Goal: Information Seeking & Learning: Learn about a topic

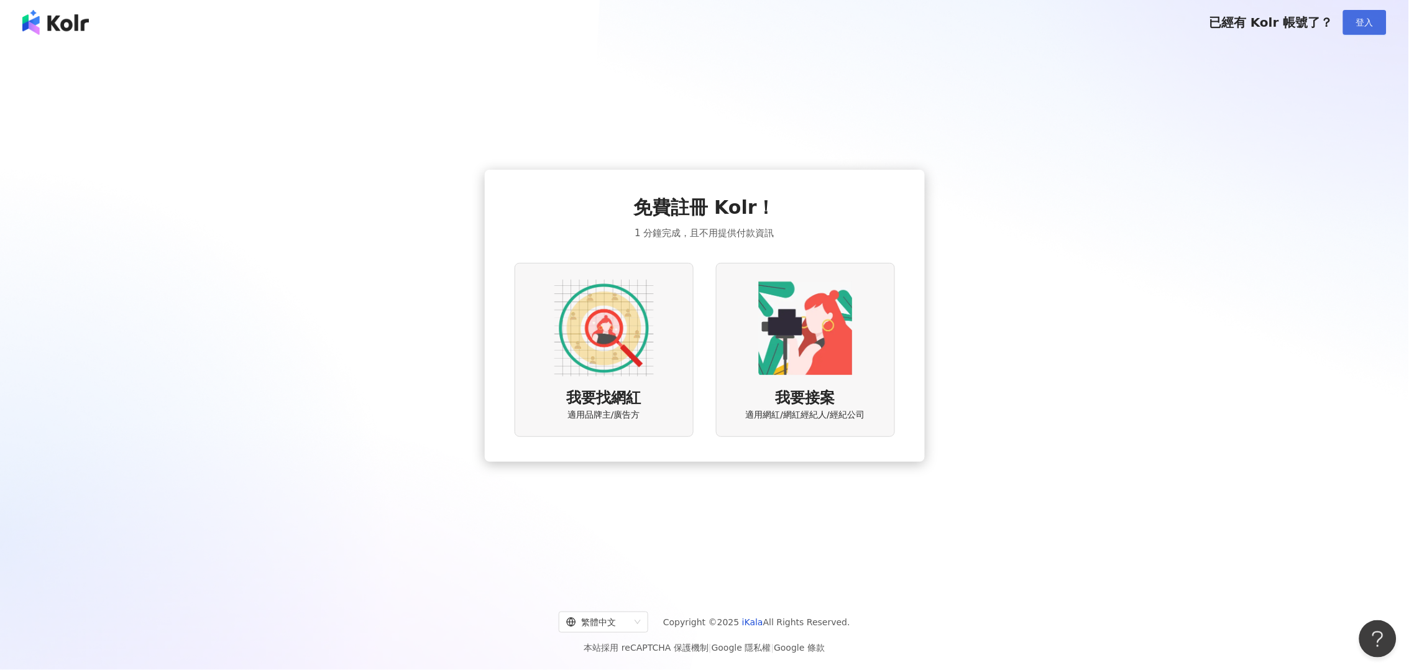
click at [1357, 27] on span "登入" at bounding box center [1364, 22] width 17 height 10
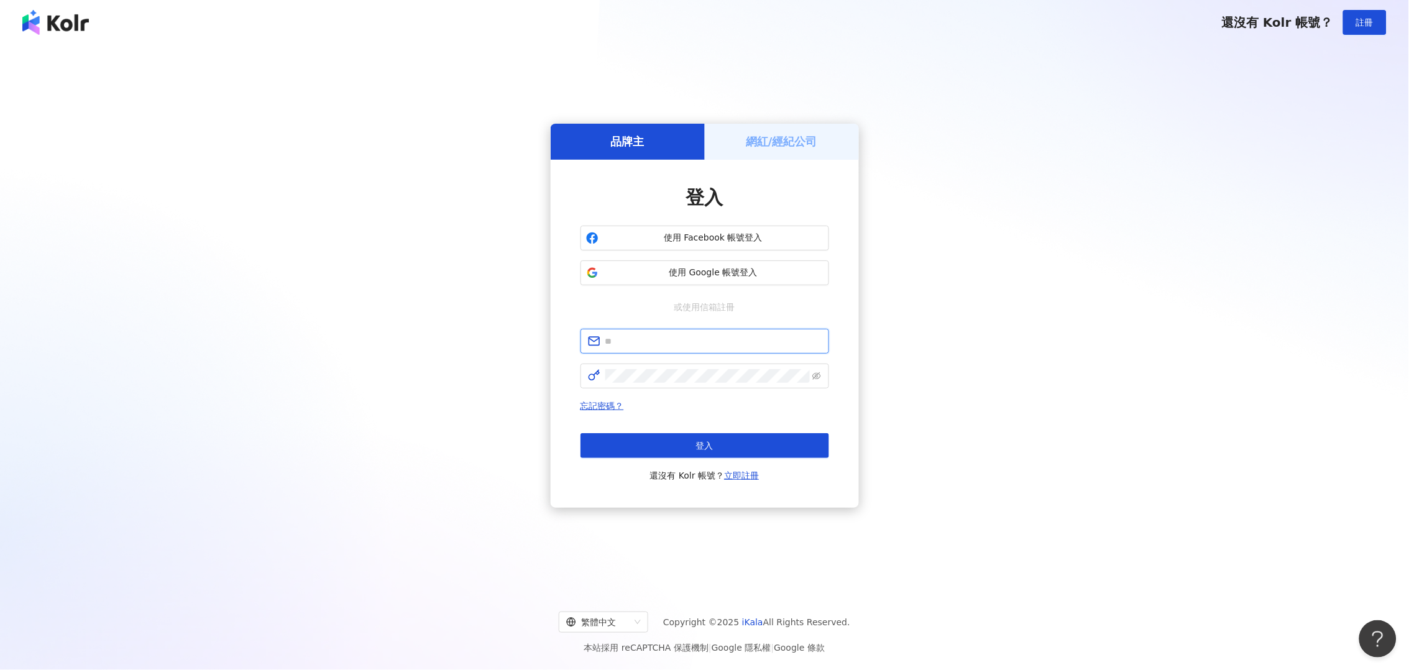
type input "**********"
click at [656, 436] on button "登入" at bounding box center [704, 445] width 249 height 25
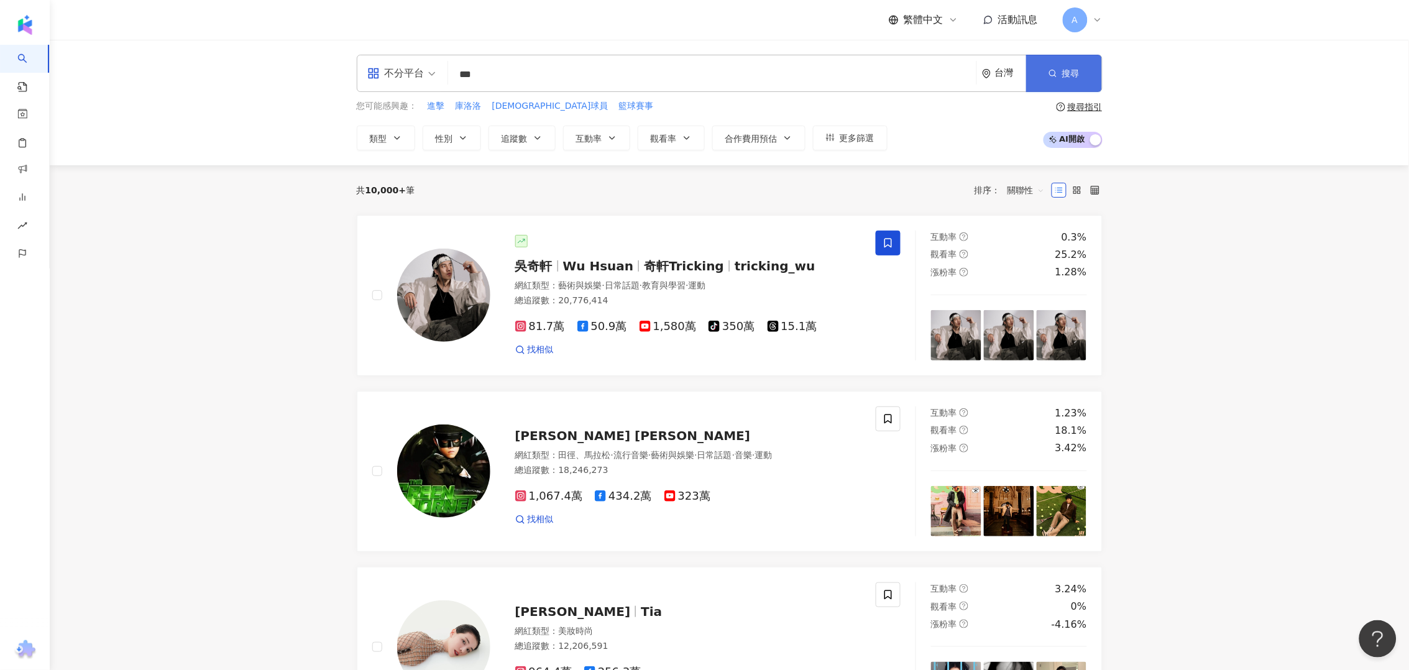
click at [1063, 59] on button "搜尋" at bounding box center [1064, 73] width 76 height 37
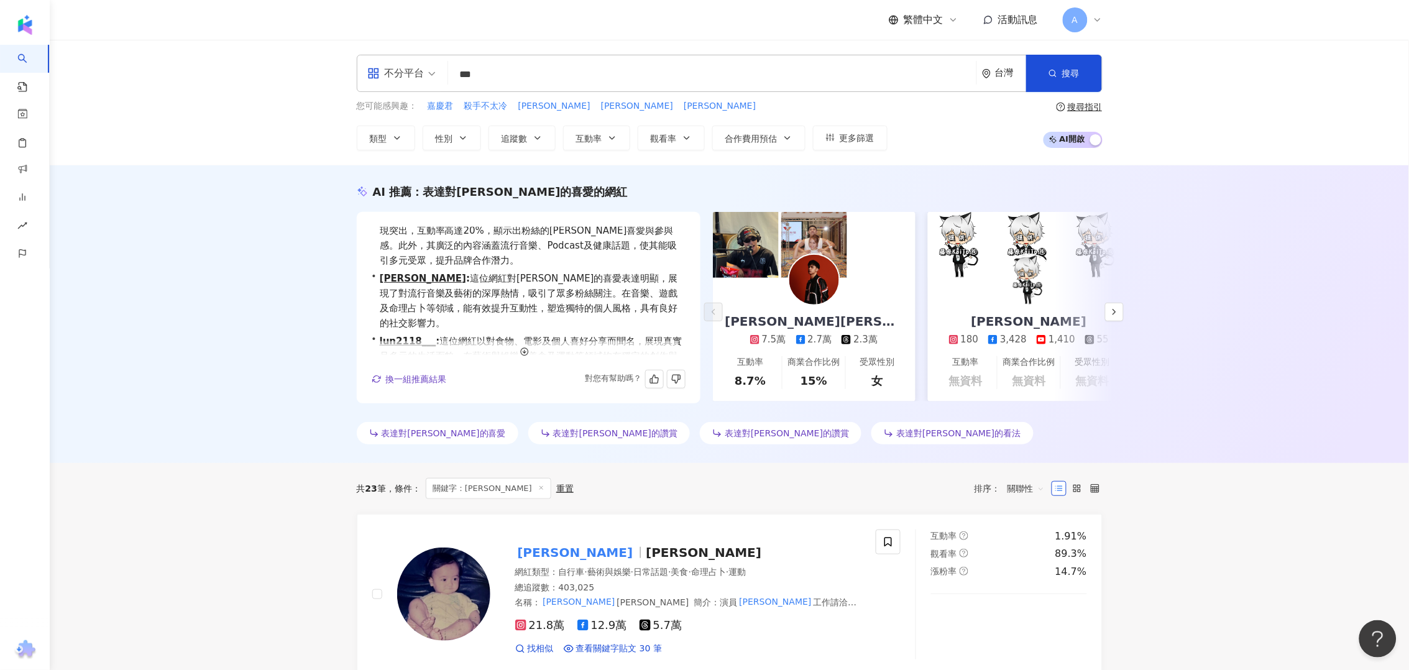
scroll to position [30, 0]
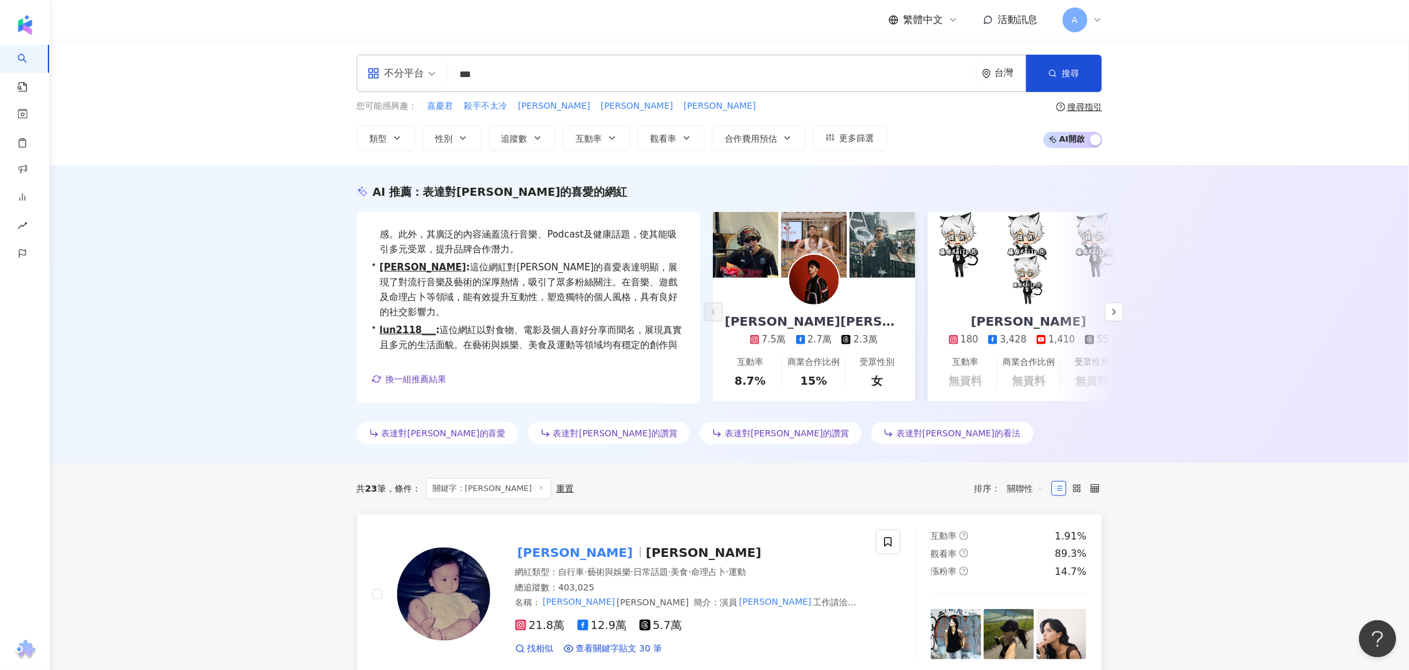
click at [646, 554] on span "Ellen Wu" at bounding box center [704, 552] width 116 height 15
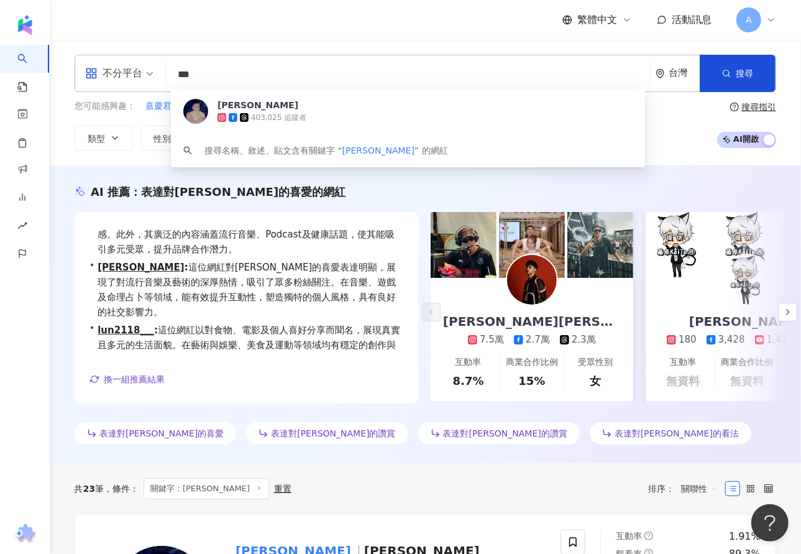
drag, startPoint x: 289, startPoint y: 65, endPoint x: 142, endPoint y: 55, distance: 147.6
click at [142, 55] on div "不分平台 *** 台灣 搜尋 38f379ee-4cd6-42eb-885b-75cb4cfa7c50 吳子霏 403,025 追蹤者 搜尋名稱、敘述、貼文含…" at bounding box center [426, 73] width 702 height 37
type input "***"
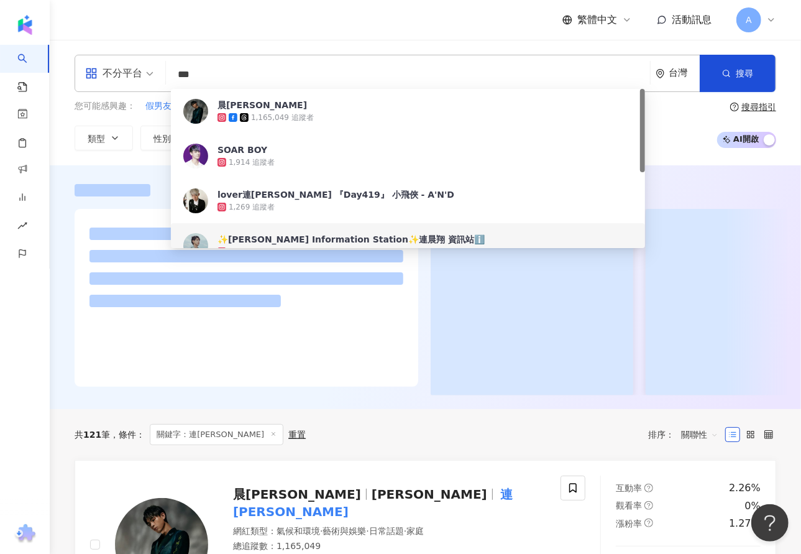
click at [285, 114] on div "1,165,049 追蹤者" at bounding box center [282, 117] width 63 height 11
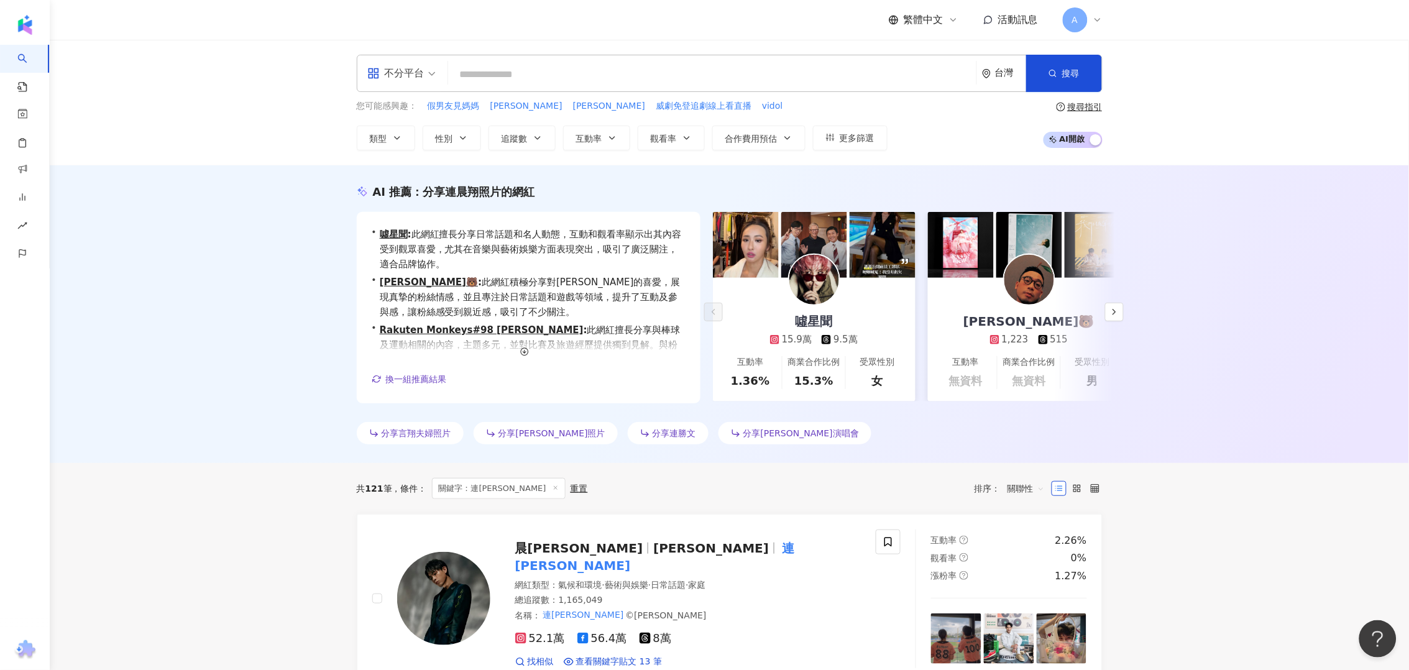
click at [518, 68] on input "search" at bounding box center [712, 75] width 518 height 24
click at [546, 83] on input "search" at bounding box center [712, 75] width 518 height 24
click at [704, 77] on input "search" at bounding box center [712, 75] width 518 height 24
paste input "********"
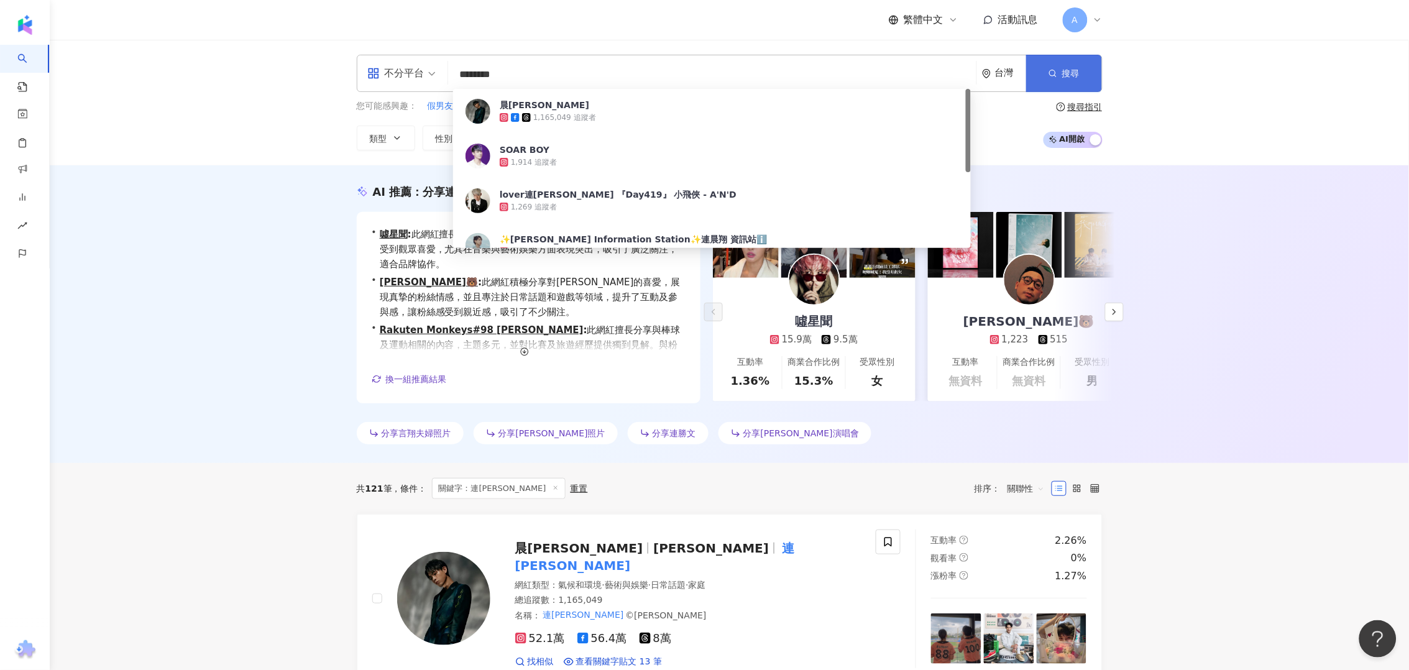
type input "********"
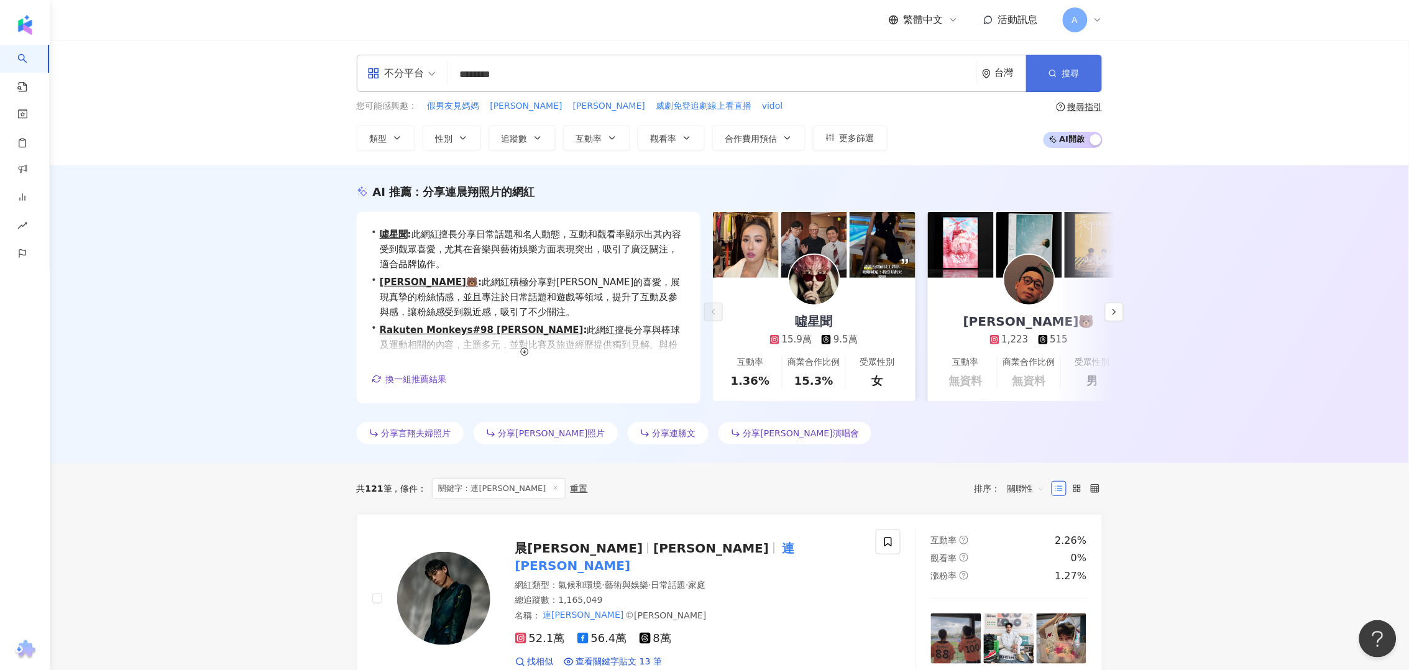
click at [1059, 81] on button "搜尋" at bounding box center [1064, 73] width 76 height 37
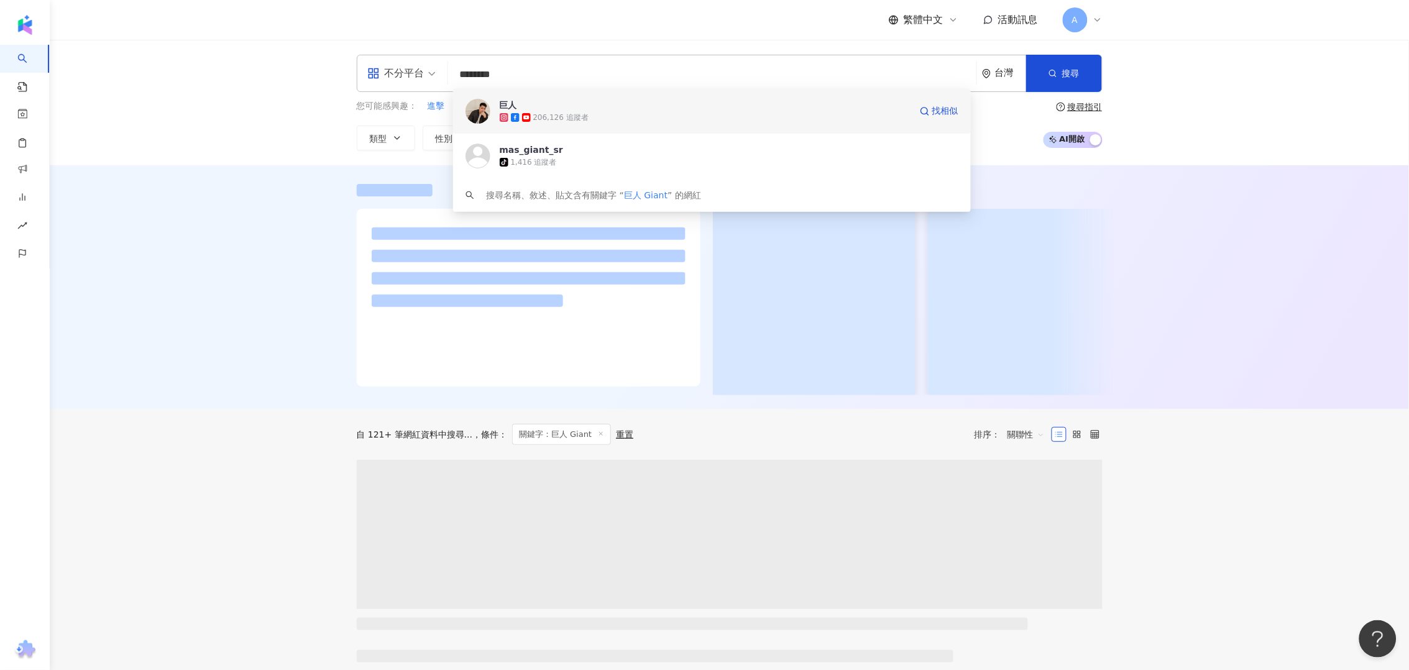
click at [530, 118] on icon at bounding box center [526, 117] width 9 height 9
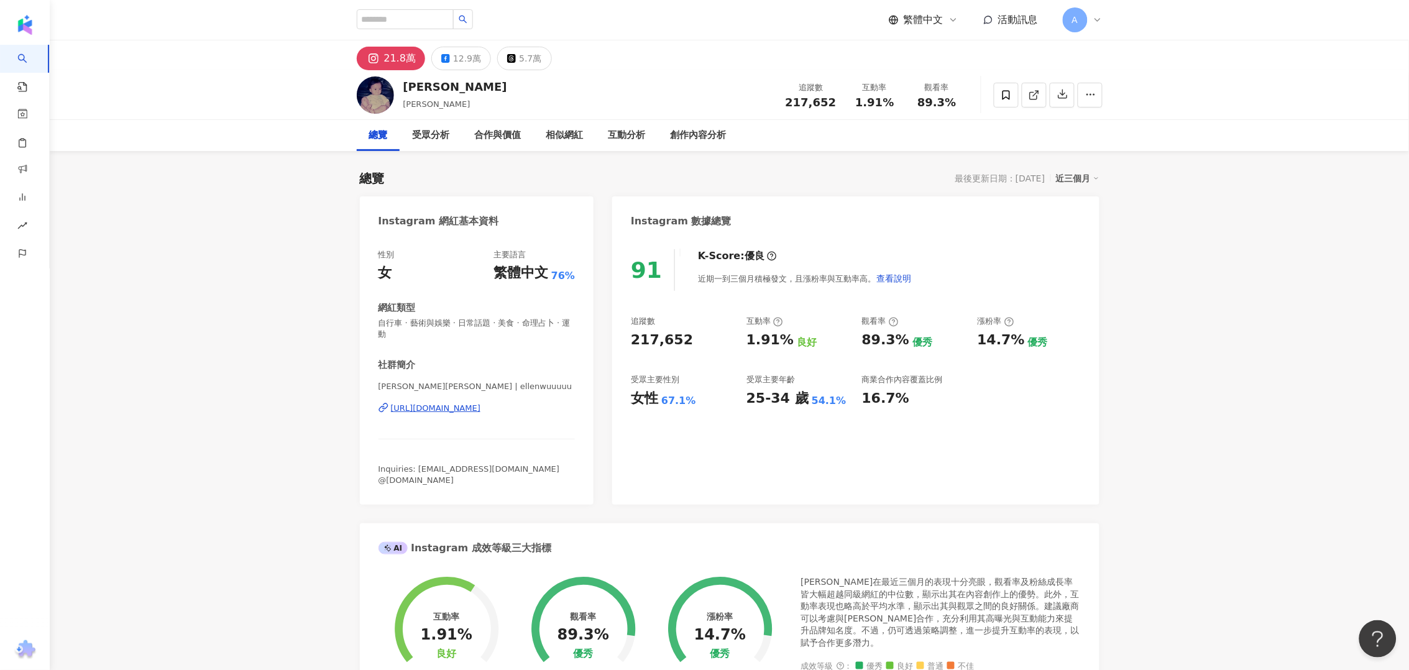
click at [452, 403] on div "https://www.instagram.com/ellenwuuuuu/" at bounding box center [436, 408] width 90 height 11
drag, startPoint x: 373, startPoint y: 375, endPoint x: 562, endPoint y: 402, distance: 191.5
click at [562, 402] on div "性別 女 主要語言 繁體中文 76% 網紅類型 自行車 · 藝術與娛樂 · 日常話題 · 美食 · 命理占卜 · 運動 社群簡介 吳子霏 Ellen Wu |…" at bounding box center [477, 371] width 234 height 268
copy div "吳子霏 Ellen Wu | ellenwuuuuu https://www.instagram.com/ellenwuuuuu/"
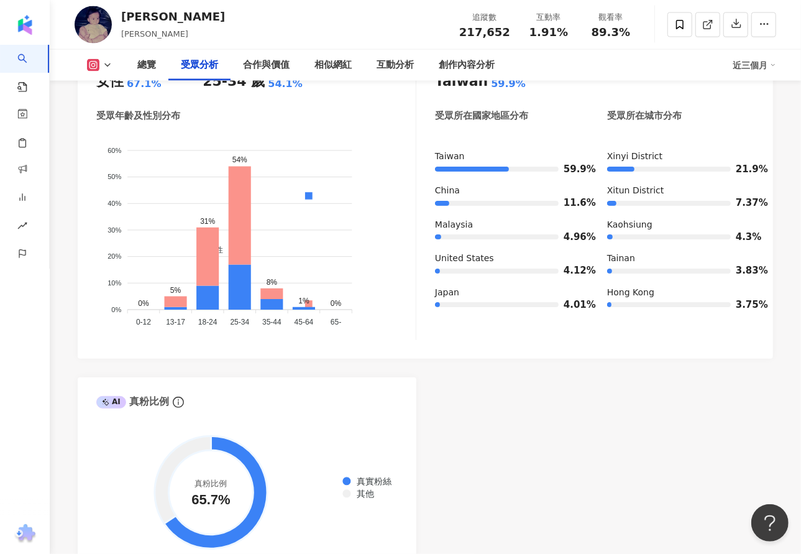
scroll to position [1229, 0]
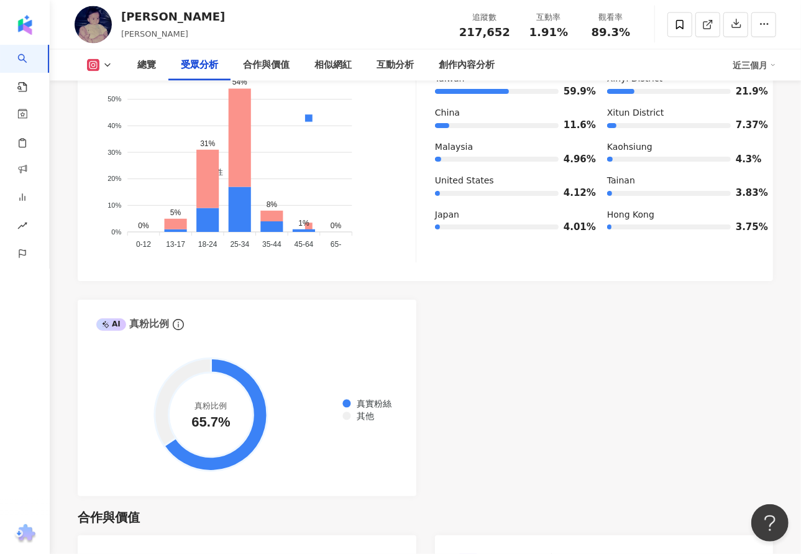
click at [475, 390] on div "AI Instagram 受眾樣貌分析 受眾主要性別 女性 67.1% 受眾主要年齡 25-34 歲 54.1% 受眾年齡及性別分布 男性 女性 60% 60…" at bounding box center [425, 211] width 695 height 569
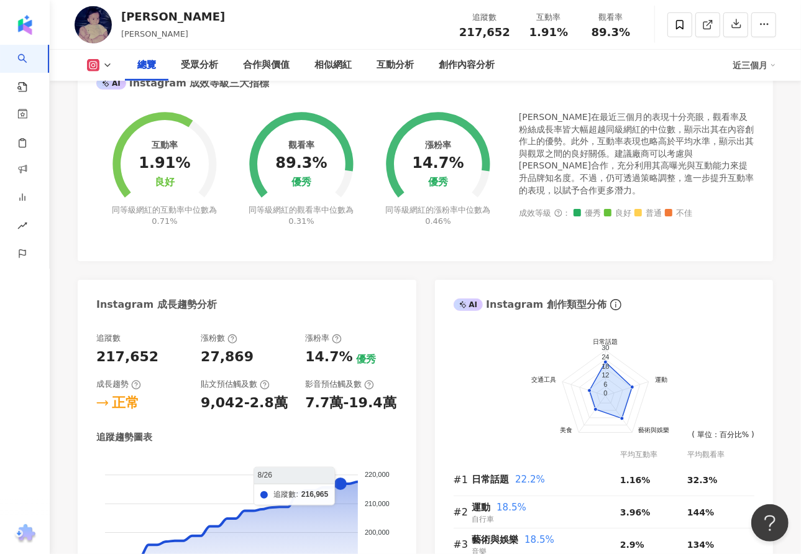
scroll to position [0, 0]
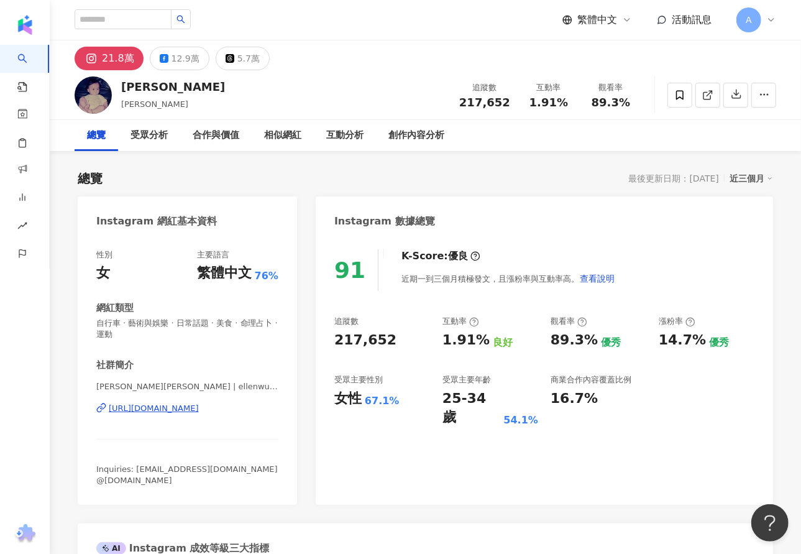
click at [626, 429] on div "91 K-Score : 優良 近期一到三個月積極發文，且漲粉率與互動率高。 查看說明 追蹤數 217,652 互動率 1.91% 良好 觀看率 89.3% …" at bounding box center [544, 371] width 457 height 268
click at [666, 360] on div "追蹤數 217,652 互動率 1.91% 良好 觀看率 89.3% 優秀 漲粉率 14.7% 優秀 受眾主要性別 女性 67.1% 受眾主要年齡 25-34…" at bounding box center [544, 371] width 420 height 111
click at [653, 396] on div "追蹤數 217,652 互動率 1.91% 良好 觀看率 89.3% 優秀 漲粉率 14.7% 優秀 受眾主要性別 女性 67.1% 受眾主要年齡 25-34…" at bounding box center [544, 371] width 420 height 111
click at [501, 448] on div "91 K-Score : 優良 近期一到三個月積極發文，且漲粉率與互動率高。 查看說明 追蹤數 217,652 互動率 1.91% 良好 觀看率 89.3% …" at bounding box center [544, 371] width 457 height 268
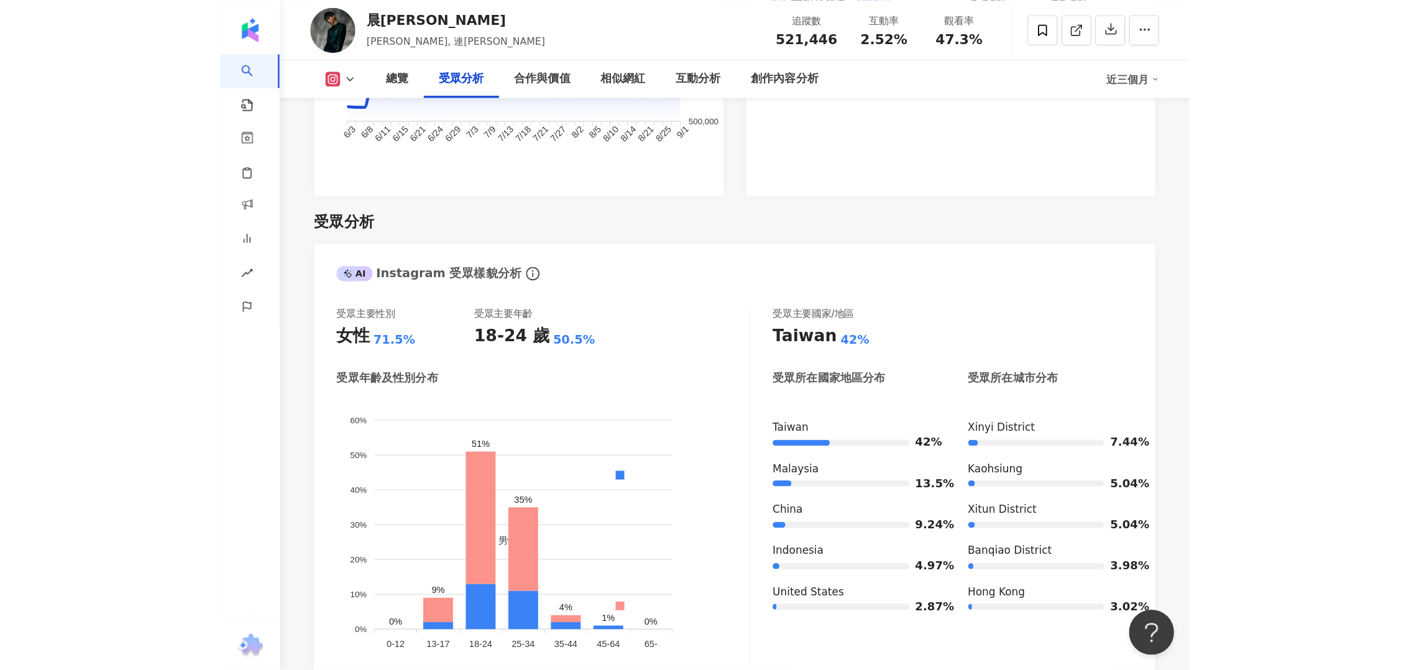
scroll to position [1362, 0]
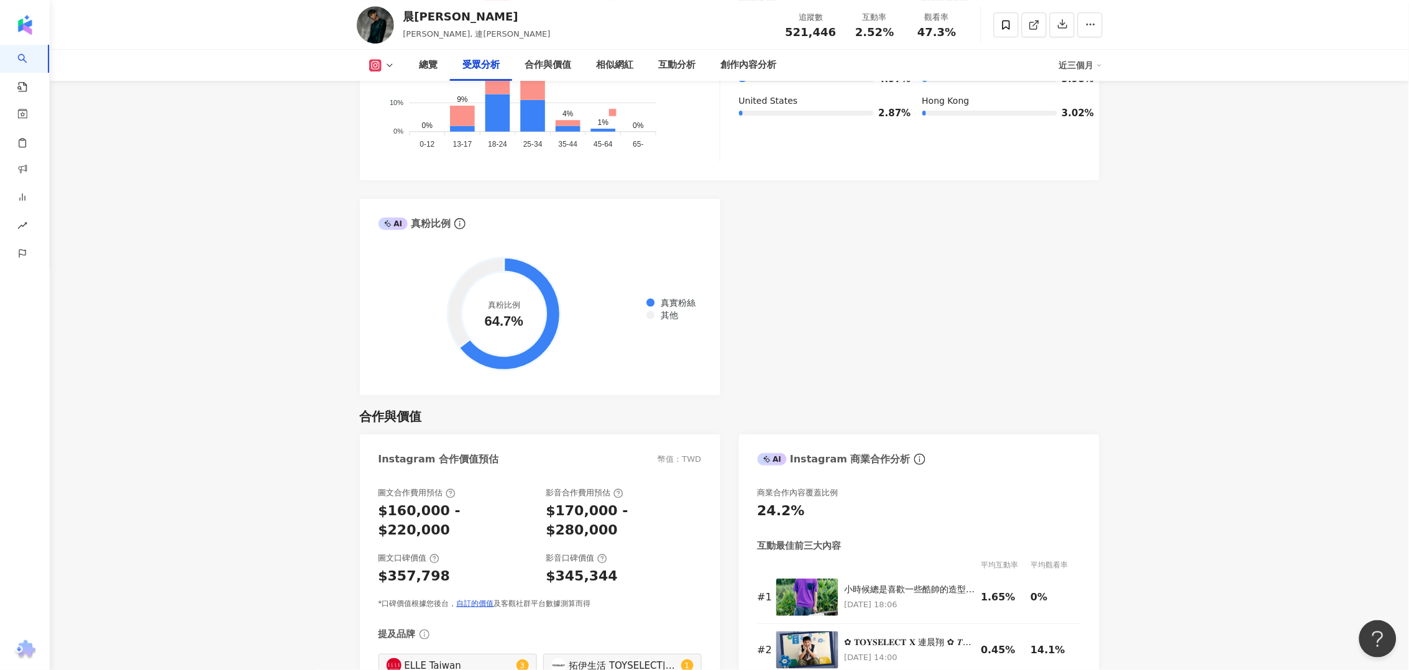
click at [800, 322] on div "AI Instagram 受眾樣貌分析 受眾主要性別 女性 71.5% 受眾主要年齡 18-24 歲 50.5% 受眾年齡及性別分布 男性 女性 60% 60…" at bounding box center [729, 104] width 739 height 582
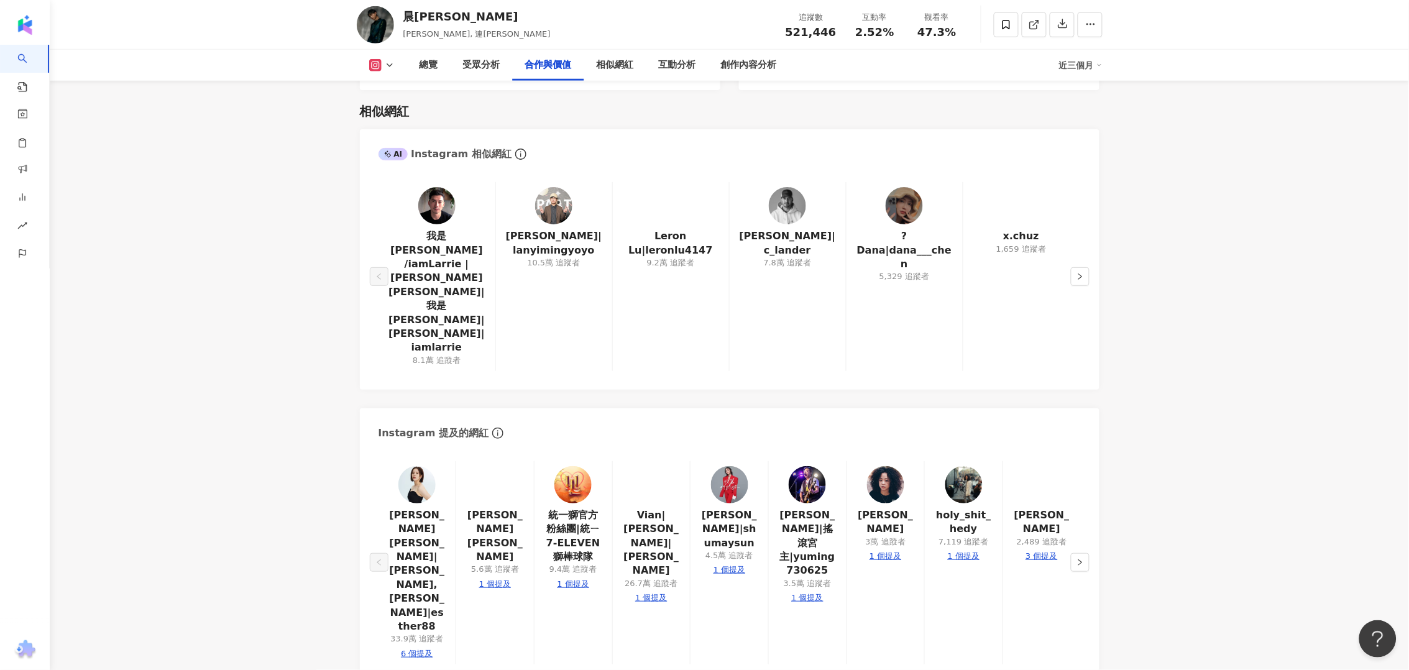
scroll to position [1906, 0]
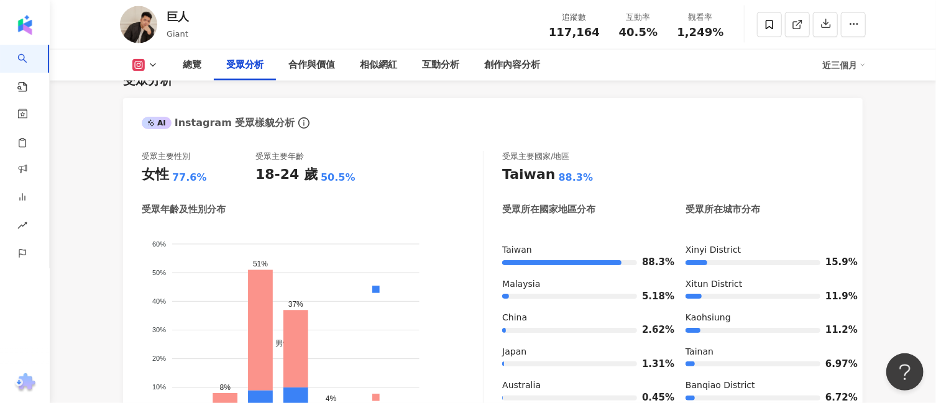
scroll to position [1087, 0]
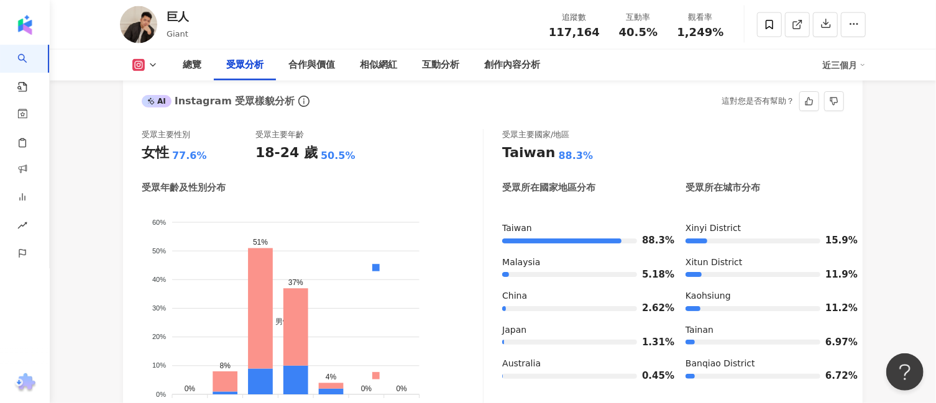
click at [483, 161] on div "受眾主要性別 女性 77.6% 受眾主要年齡 18-24 歲 50.5% 受眾年齡及性別分布 男性 女性 60% 60% 50% 50% 40% 40% 30…" at bounding box center [313, 277] width 342 height 296
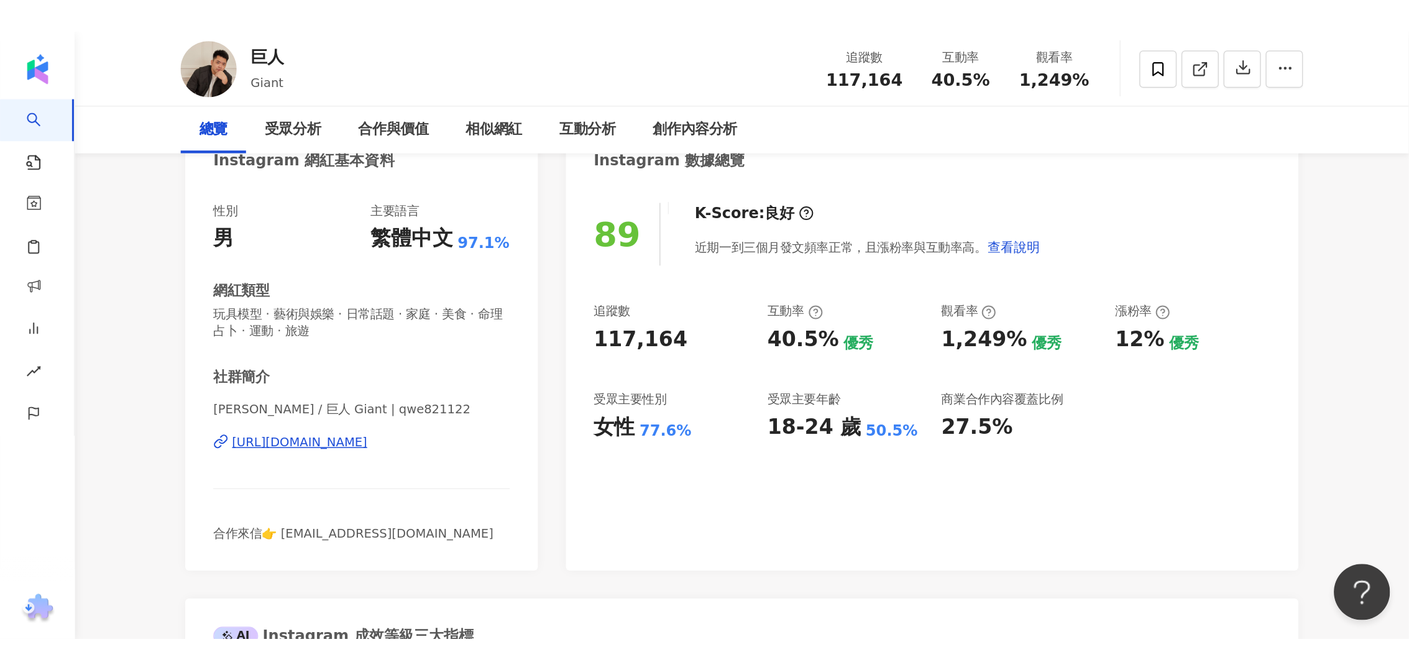
scroll to position [0, 0]
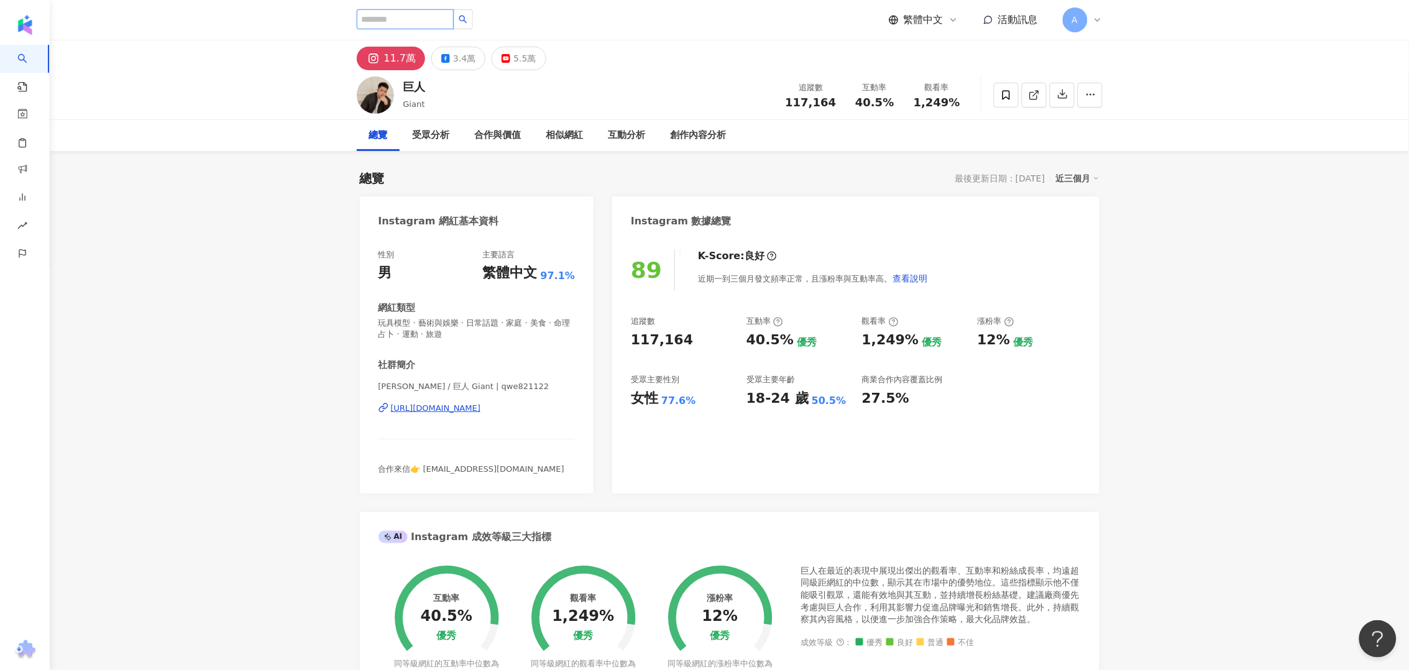
click at [413, 20] on input "search" at bounding box center [405, 19] width 97 height 20
click at [437, 17] on input "search" at bounding box center [405, 19] width 97 height 20
paste input "**********"
type input "**********"
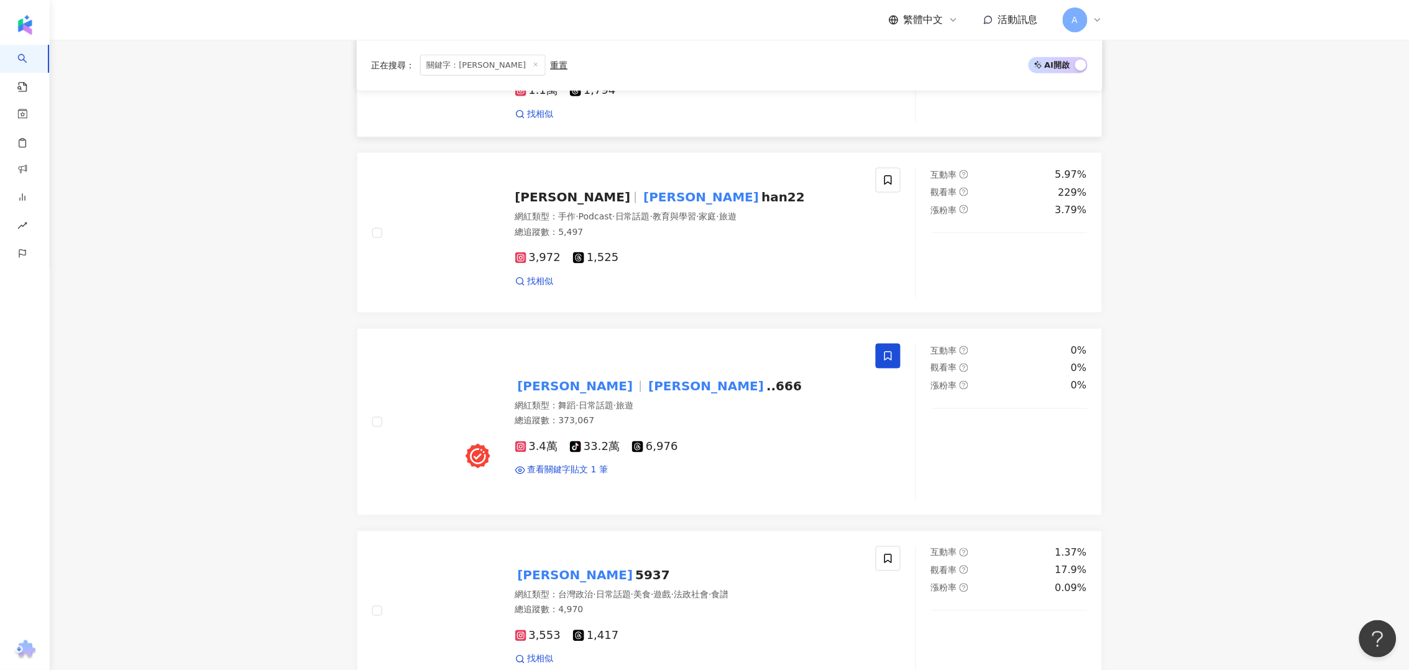
scroll to position [699, 0]
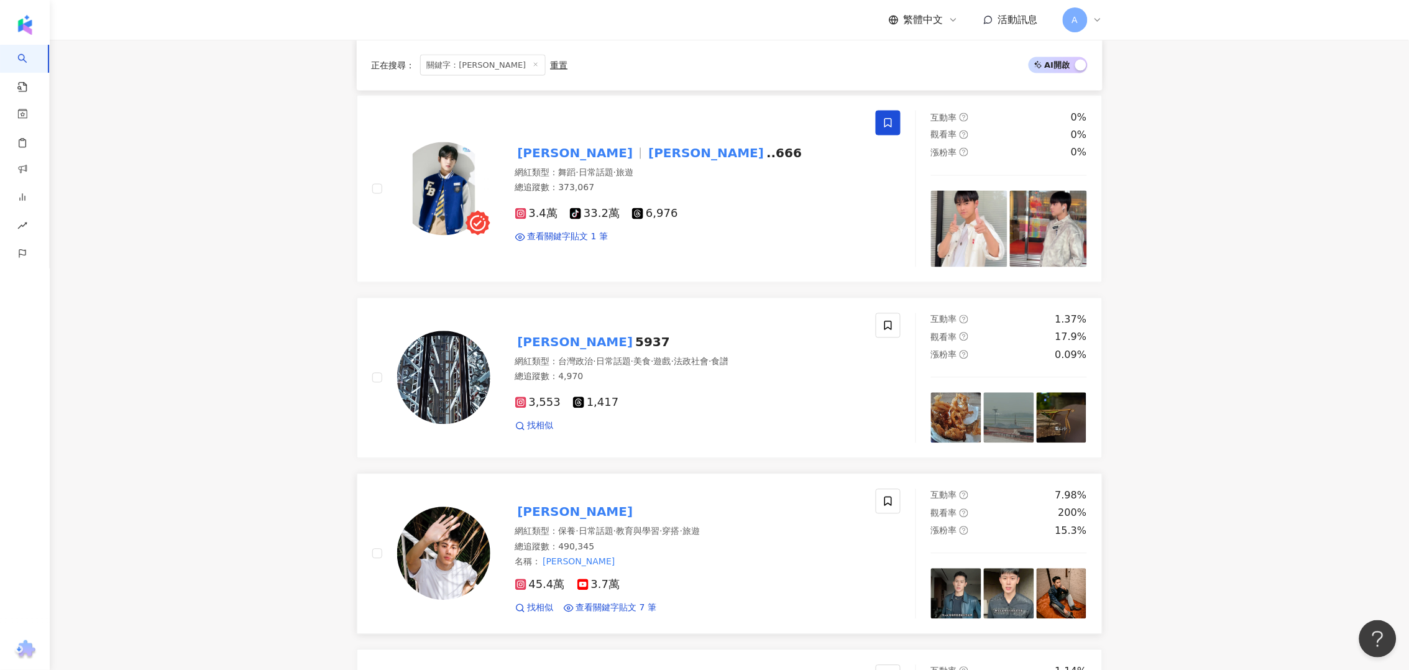
click at [533, 507] on mark "Ivan" at bounding box center [575, 512] width 121 height 20
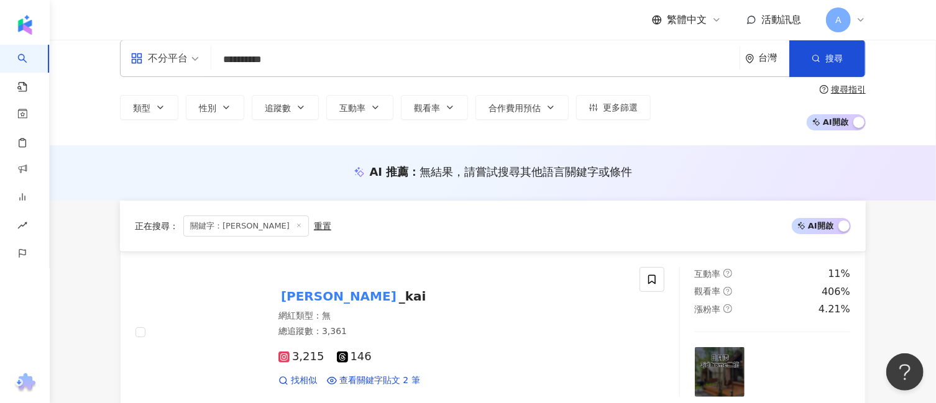
scroll to position [0, 0]
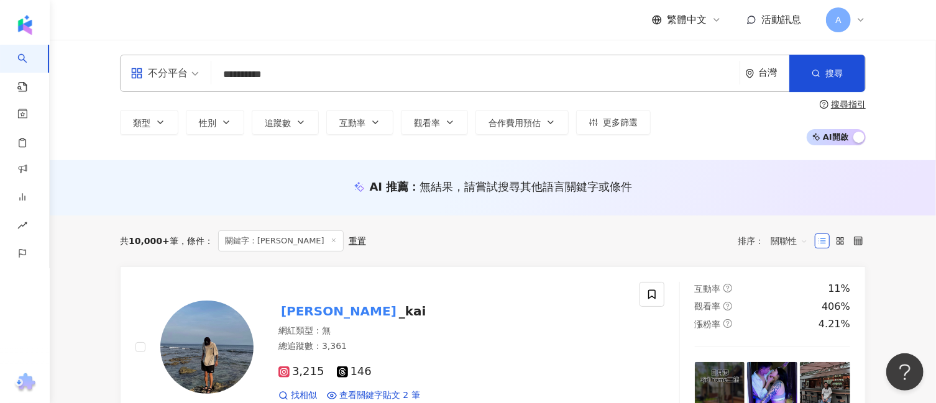
click at [294, 75] on input "**********" at bounding box center [475, 75] width 518 height 24
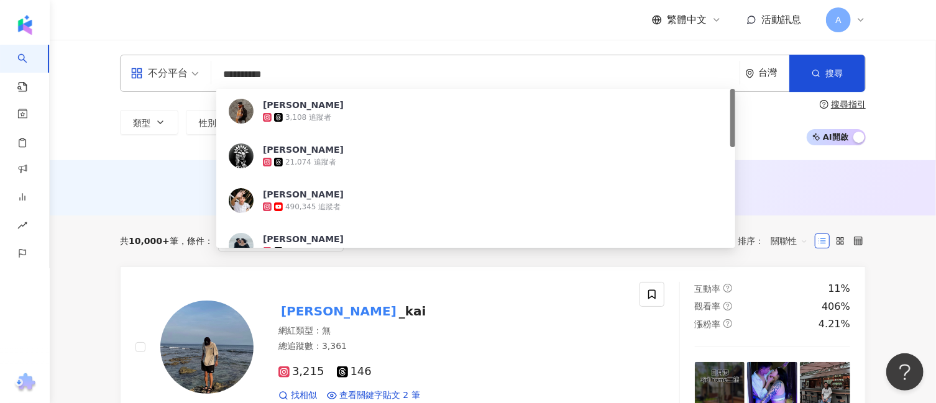
drag, startPoint x: 275, startPoint y: 68, endPoint x: 129, endPoint y: 65, distance: 146.1
click at [129, 65] on div "**********" at bounding box center [493, 73] width 746 height 37
paste input "***"
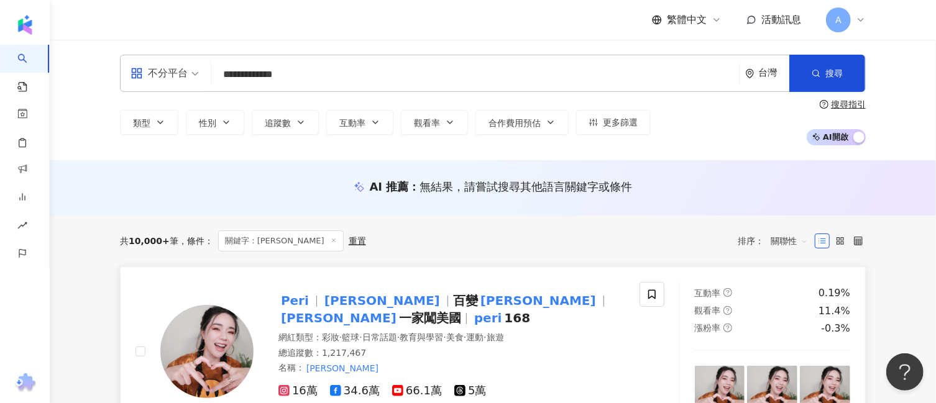
type input "**********"
click at [461, 312] on span "一家闖美國" at bounding box center [430, 318] width 62 height 15
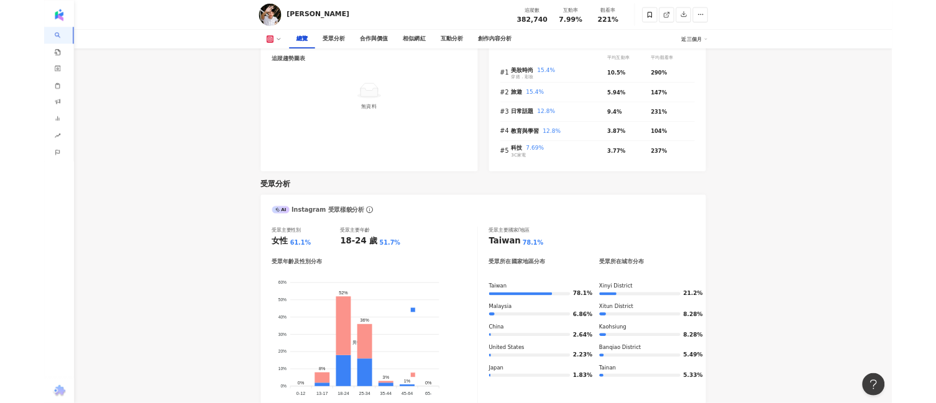
scroll to position [798, 0]
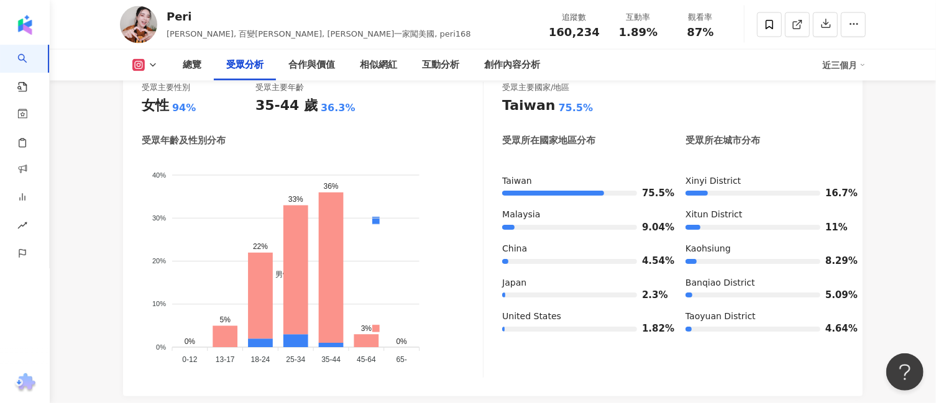
scroll to position [1165, 0]
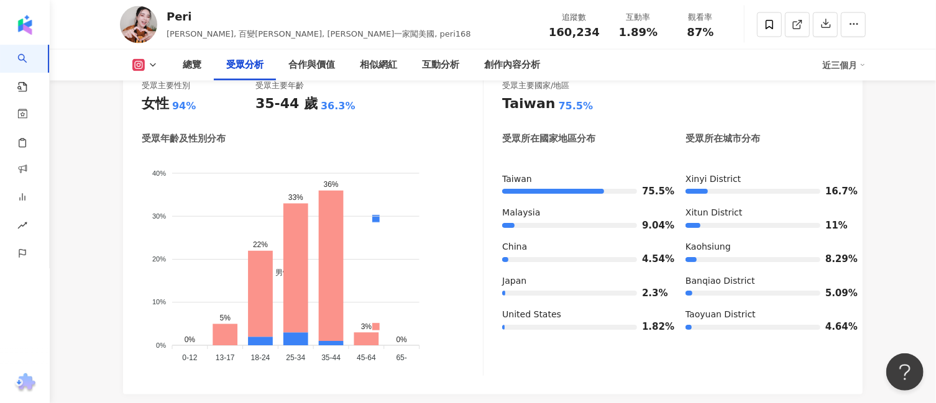
click at [442, 321] on div "男性 女性" at bounding box center [376, 279] width 208 height 219
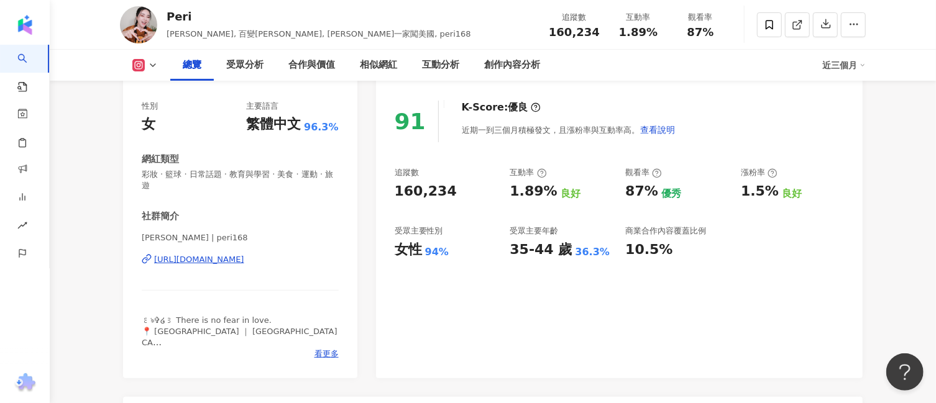
scroll to position [78, 0]
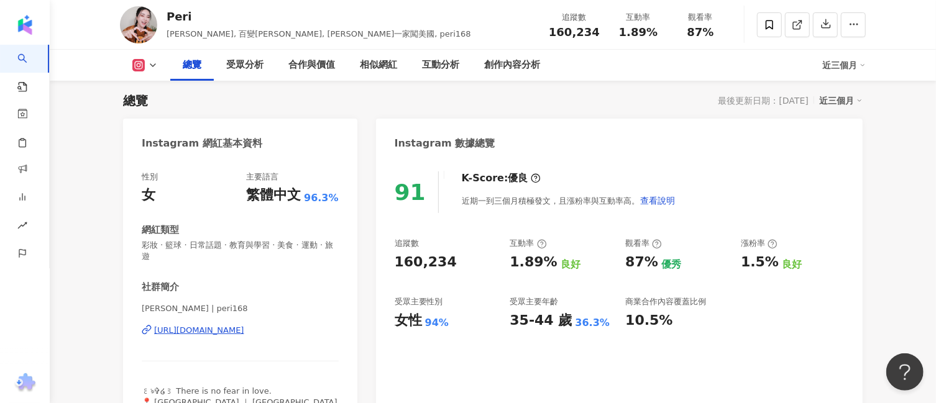
click at [339, 100] on div "總覽 最後更新日期：[DATE] 近三個月" at bounding box center [492, 100] width 739 height 17
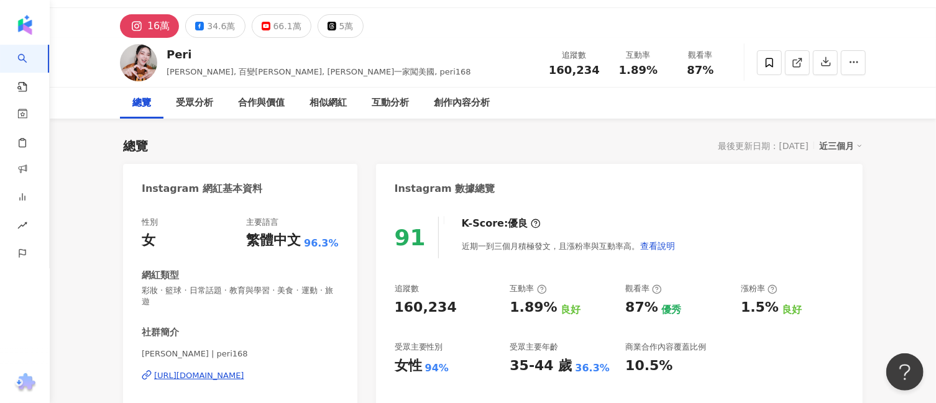
scroll to position [0, 0]
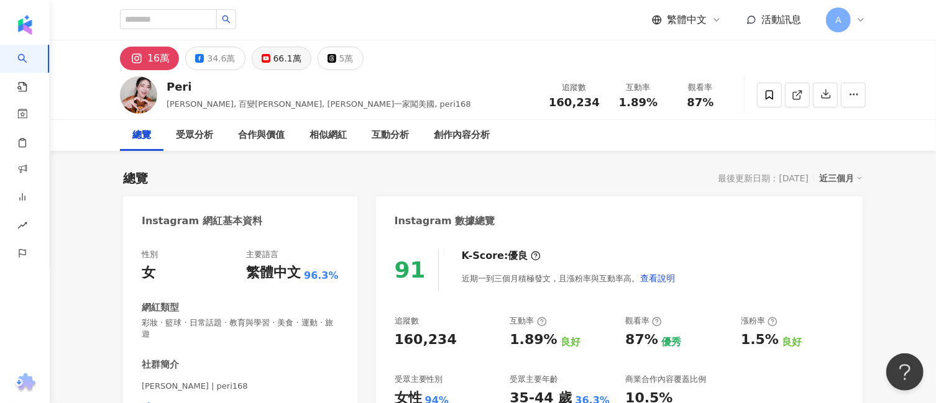
click at [294, 56] on div "66.1萬" at bounding box center [287, 58] width 28 height 17
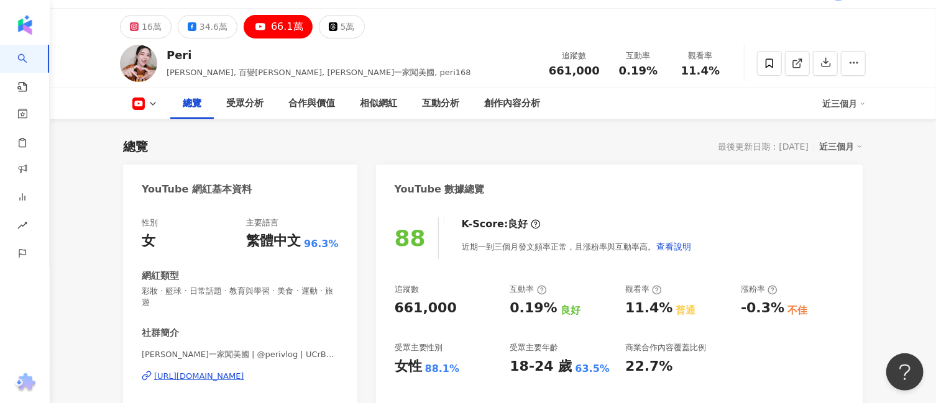
scroll to position [78, 0]
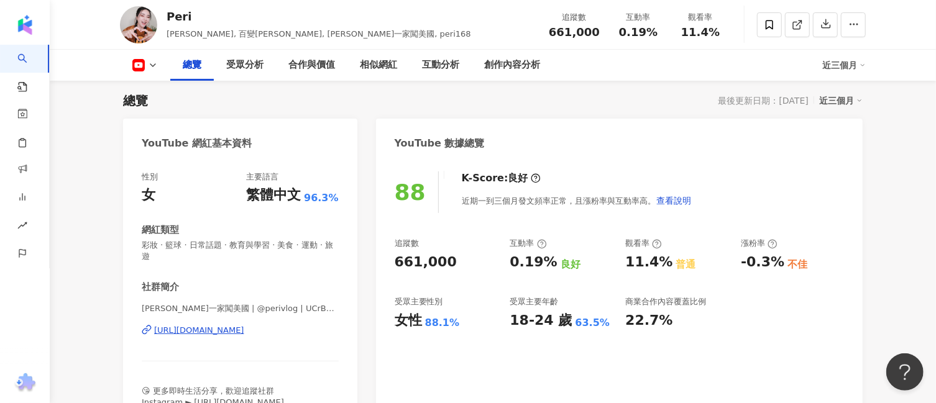
click at [244, 325] on div "[URL][DOMAIN_NAME]" at bounding box center [199, 330] width 90 height 11
click at [149, 70] on icon at bounding box center [153, 65] width 10 height 10
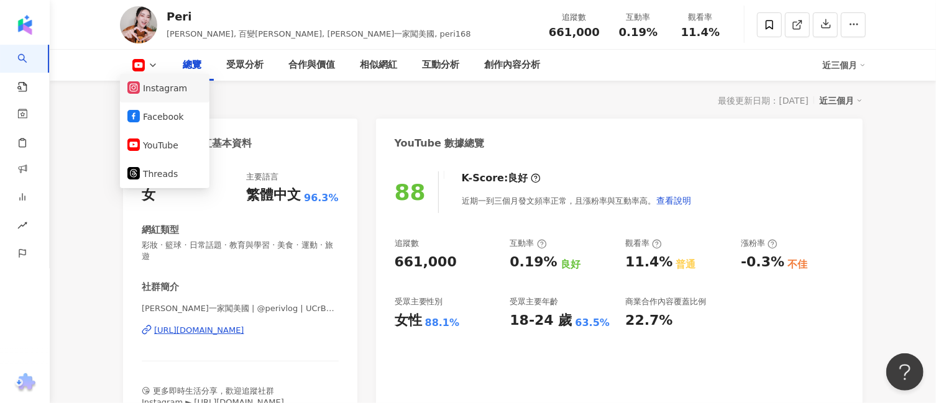
click at [184, 87] on button "Instagram" at bounding box center [164, 88] width 75 height 17
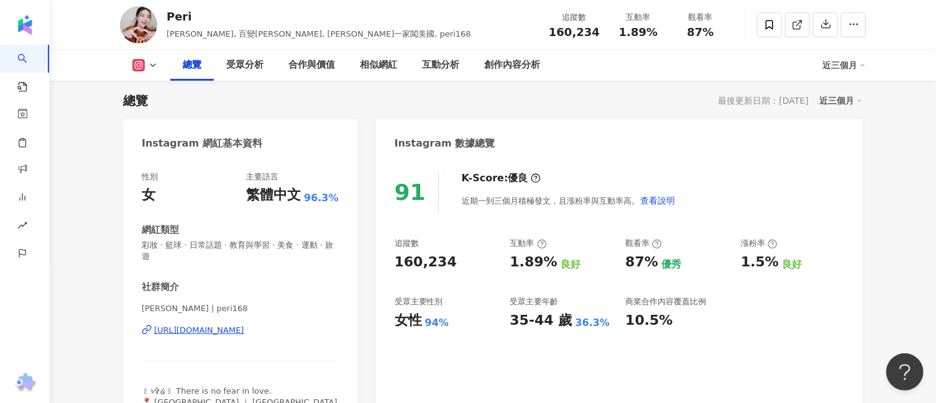
click at [145, 65] on button at bounding box center [145, 65] width 50 height 12
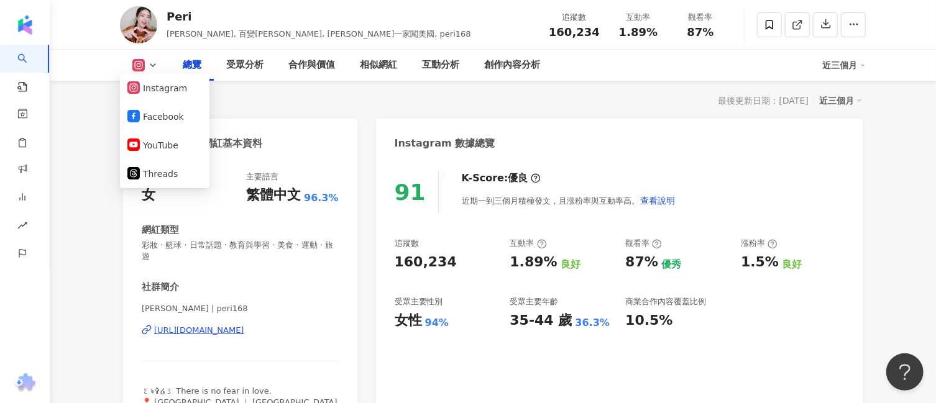
click at [232, 325] on div "[URL][DOMAIN_NAME]" at bounding box center [199, 330] width 90 height 11
